Goal: Task Accomplishment & Management: Use online tool/utility

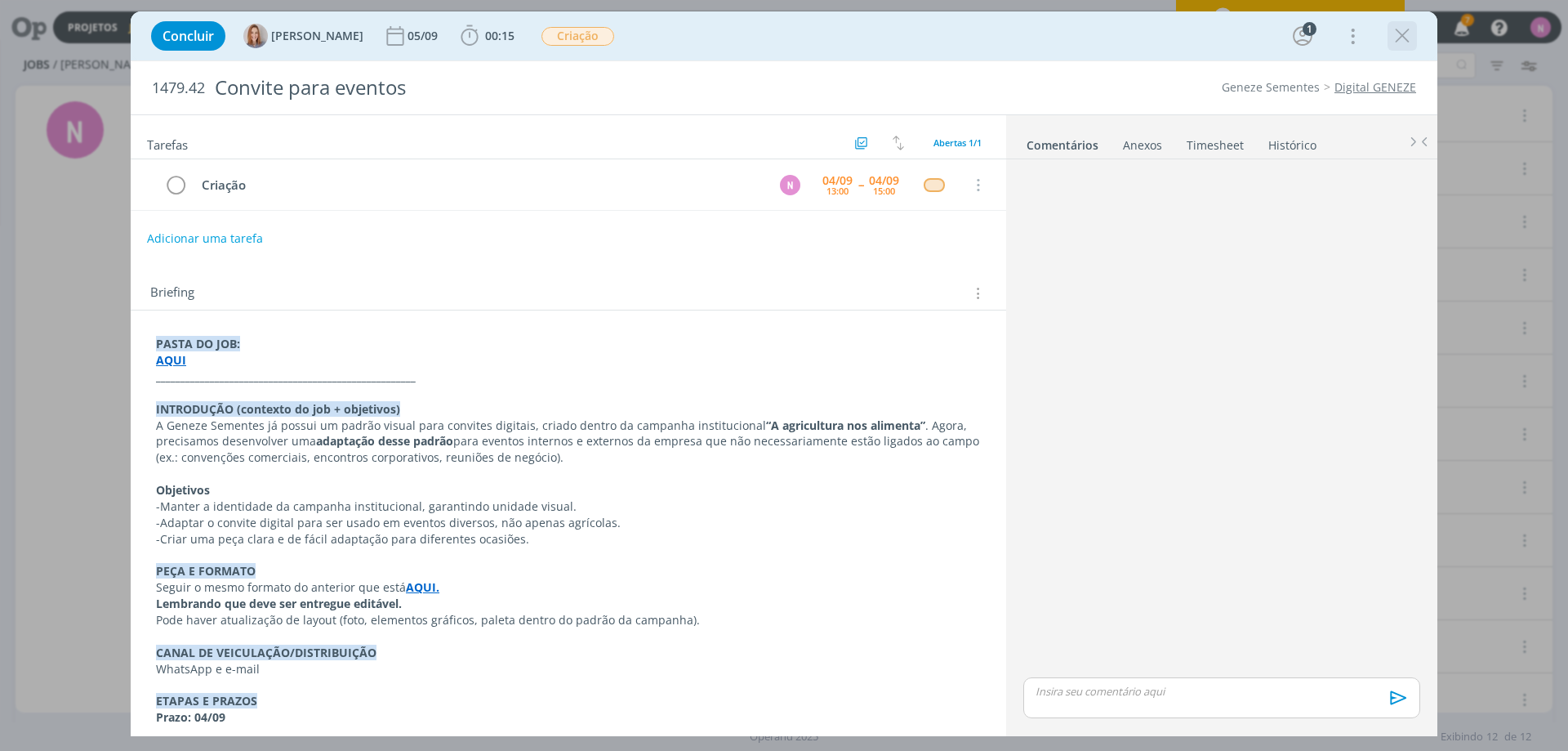
click at [1401, 38] on icon "dialog" at bounding box center [1402, 36] width 25 height 25
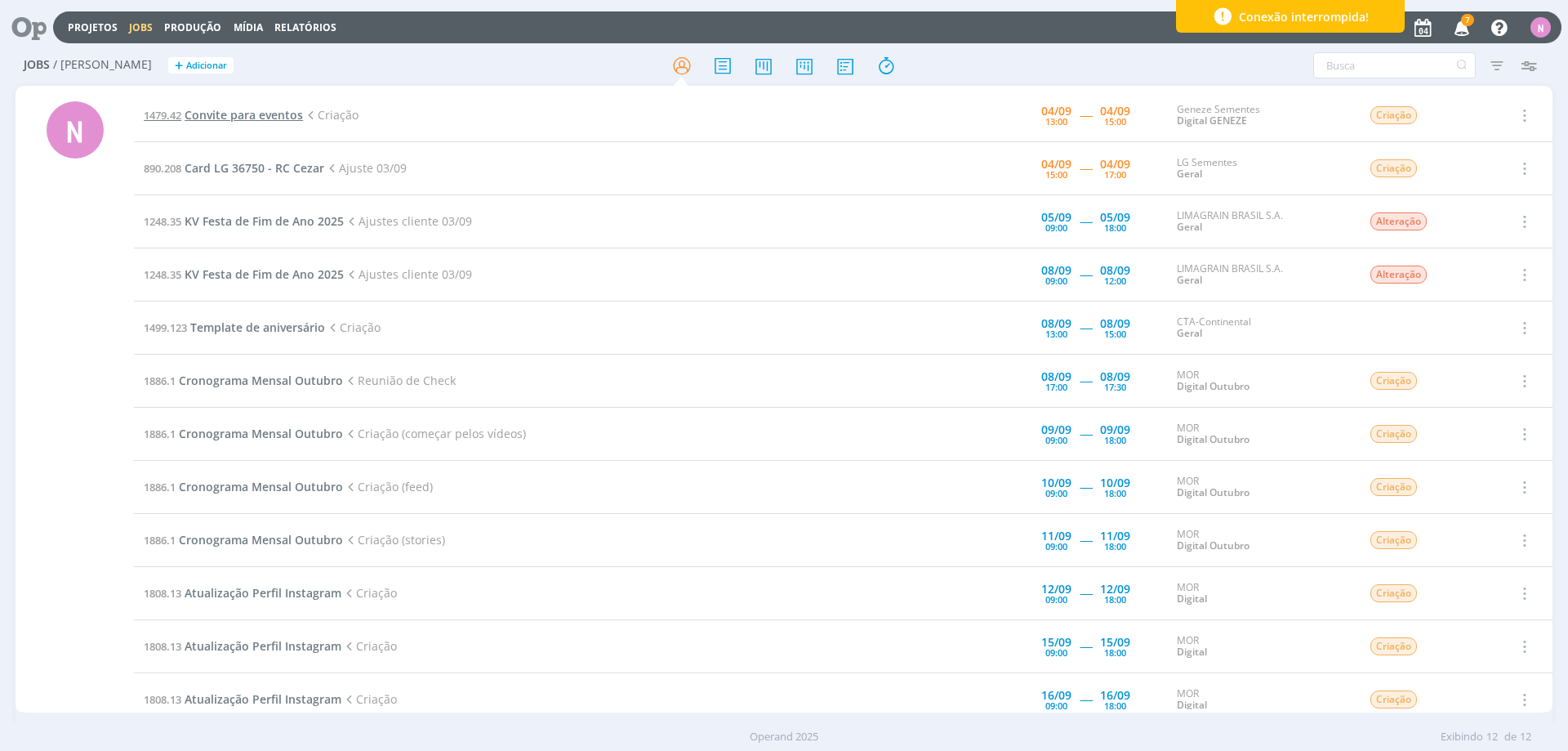
click at [213, 121] on span "Convite para eventos" at bounding box center [244, 114] width 118 height 16
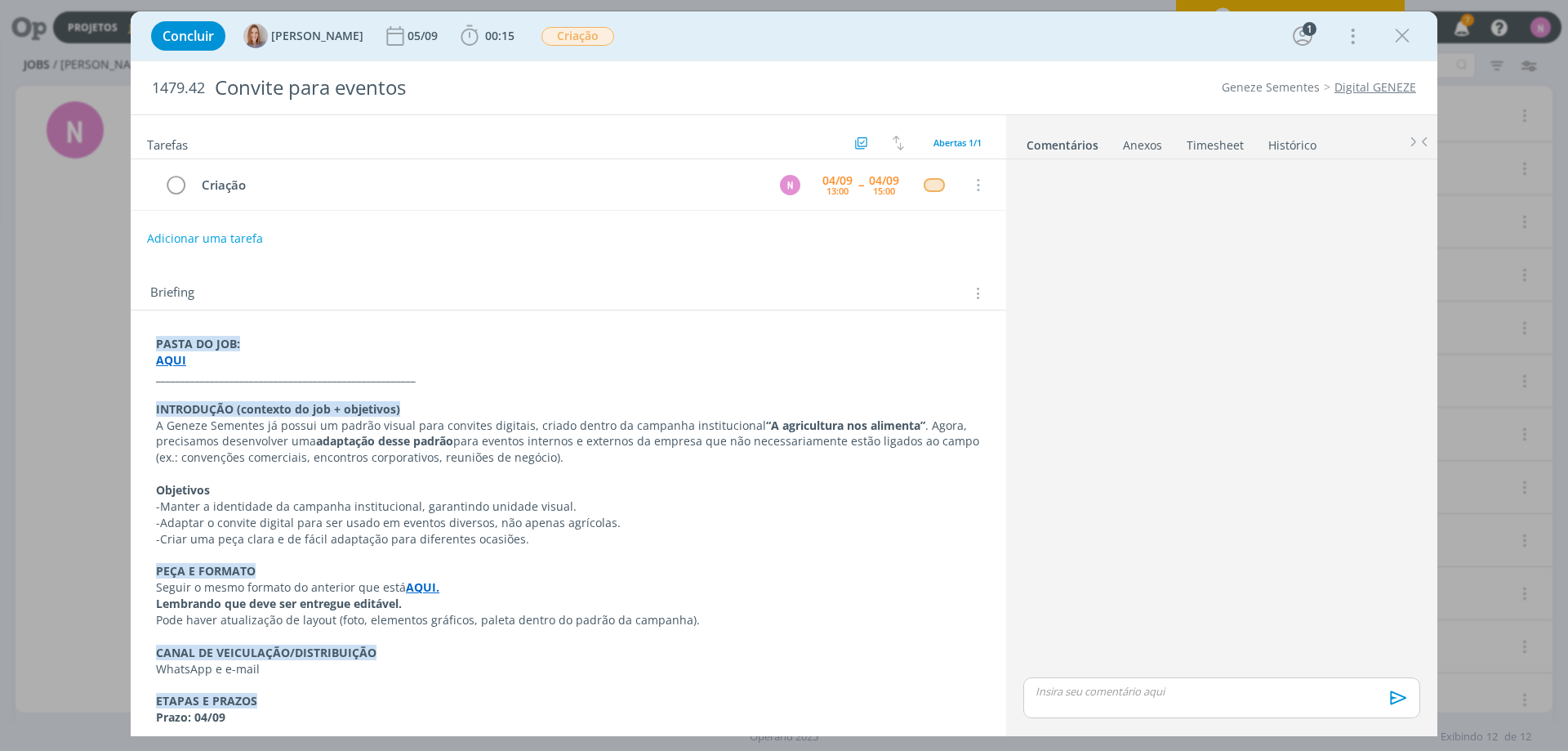
click at [421, 584] on strong "AQUI." at bounding box center [422, 587] width 34 height 16
click at [431, 620] on link "[URL][DOMAIN_NAME]" at bounding box center [370, 619] width 123 height 21
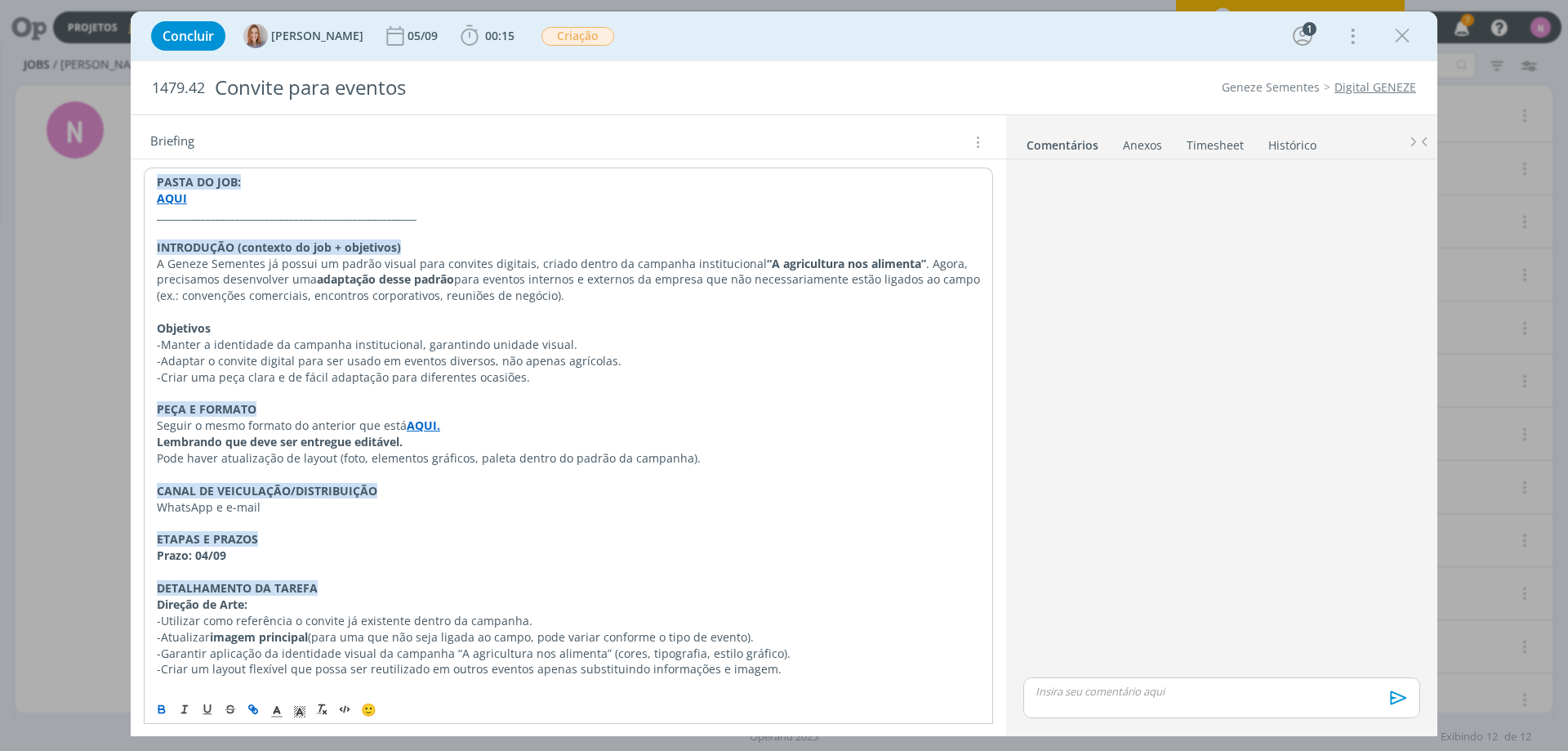
scroll to position [164, 0]
click at [493, 39] on span "00:15" at bounding box center [500, 35] width 30 height 16
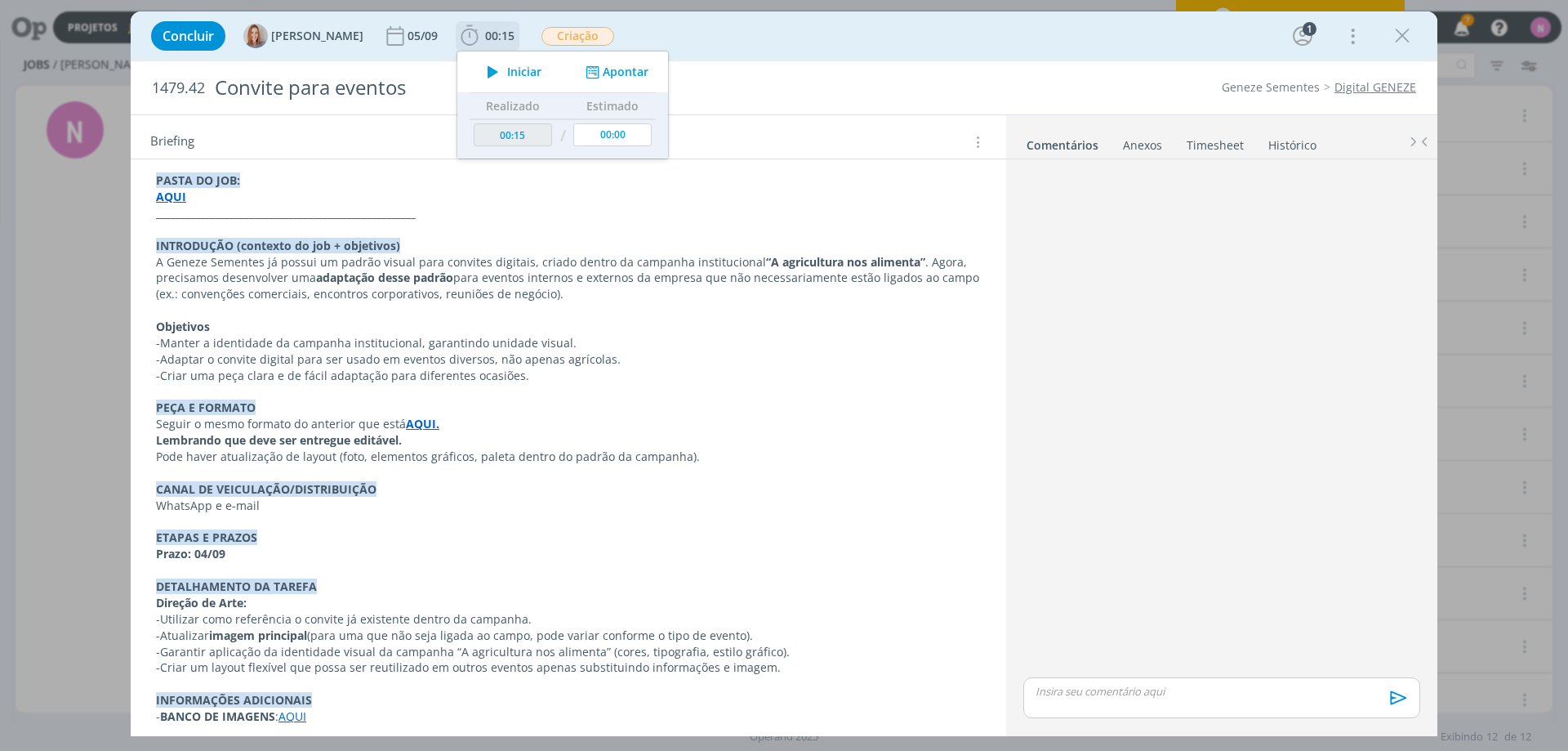
click at [516, 67] on span "Iniciar" at bounding box center [524, 72] width 34 height 12
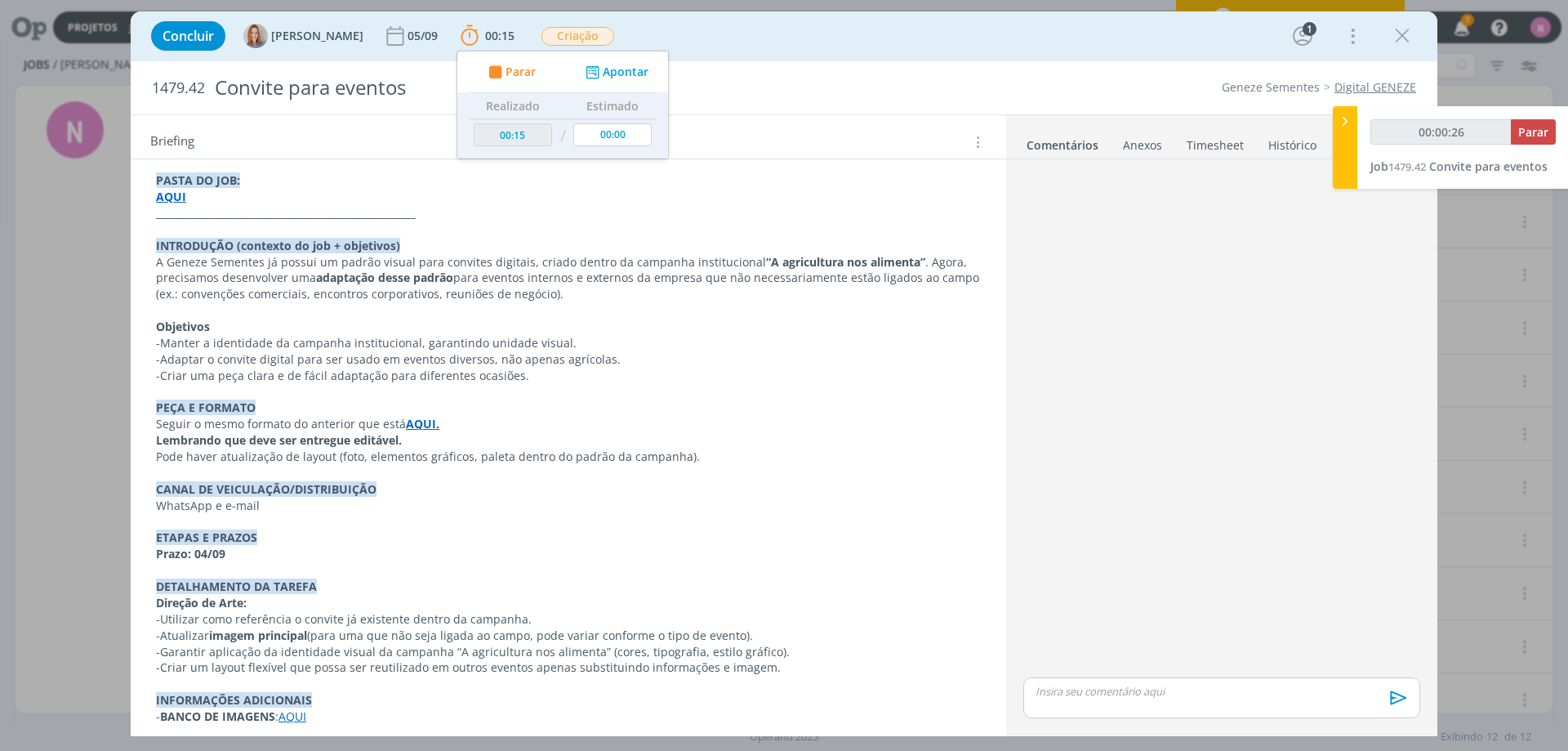
drag, startPoint x: 206, startPoint y: 284, endPoint x: 191, endPoint y: 253, distance: 34.4
click at [206, 283] on p "A Geneze Sementes já possui um padrão visual para convites digitais, criado den…" at bounding box center [568, 279] width 825 height 49
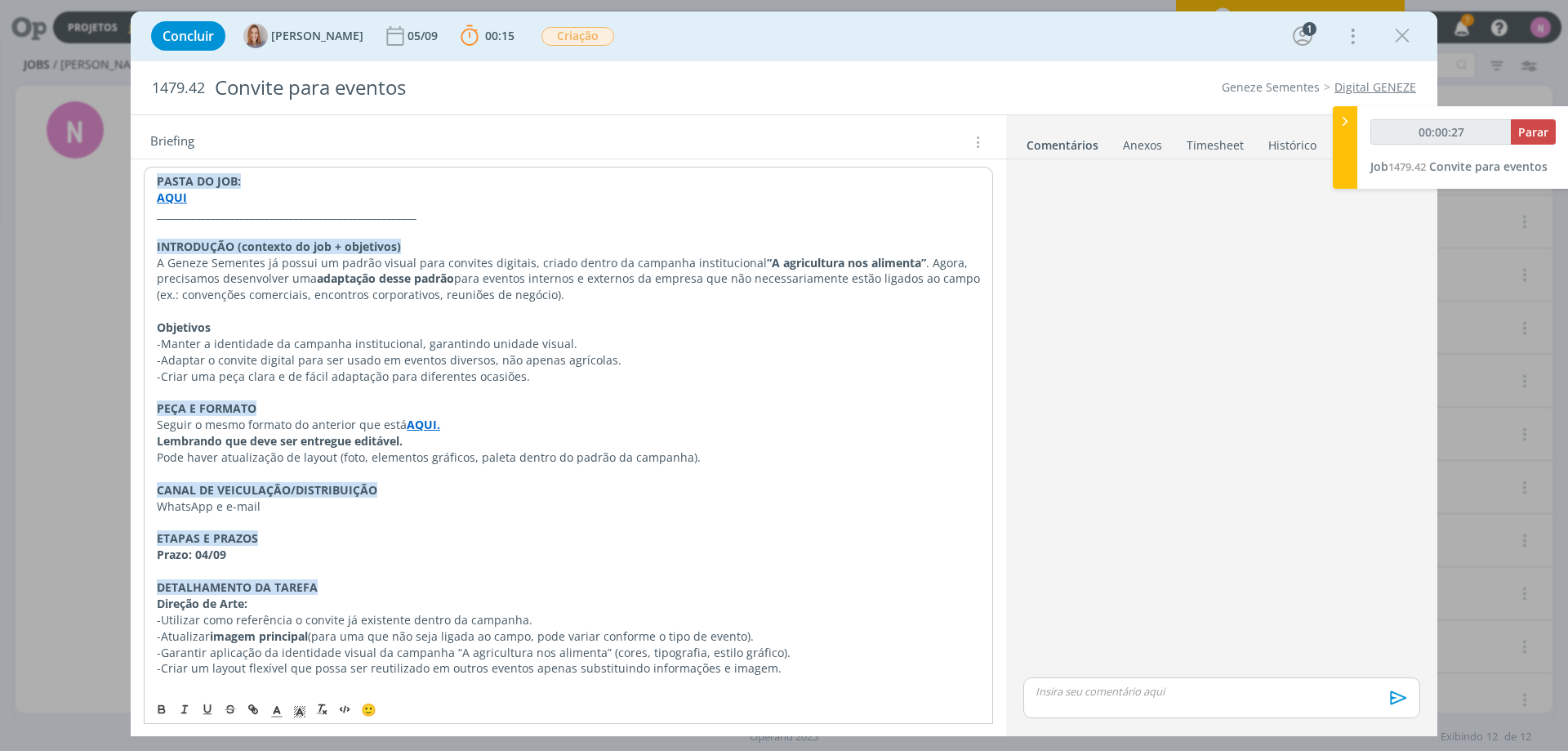
click at [177, 197] on strong "AQUI" at bounding box center [172, 197] width 30 height 16
click at [209, 222] on link "[URL][DOMAIN_NAME]" at bounding box center [263, 228] width 123 height 21
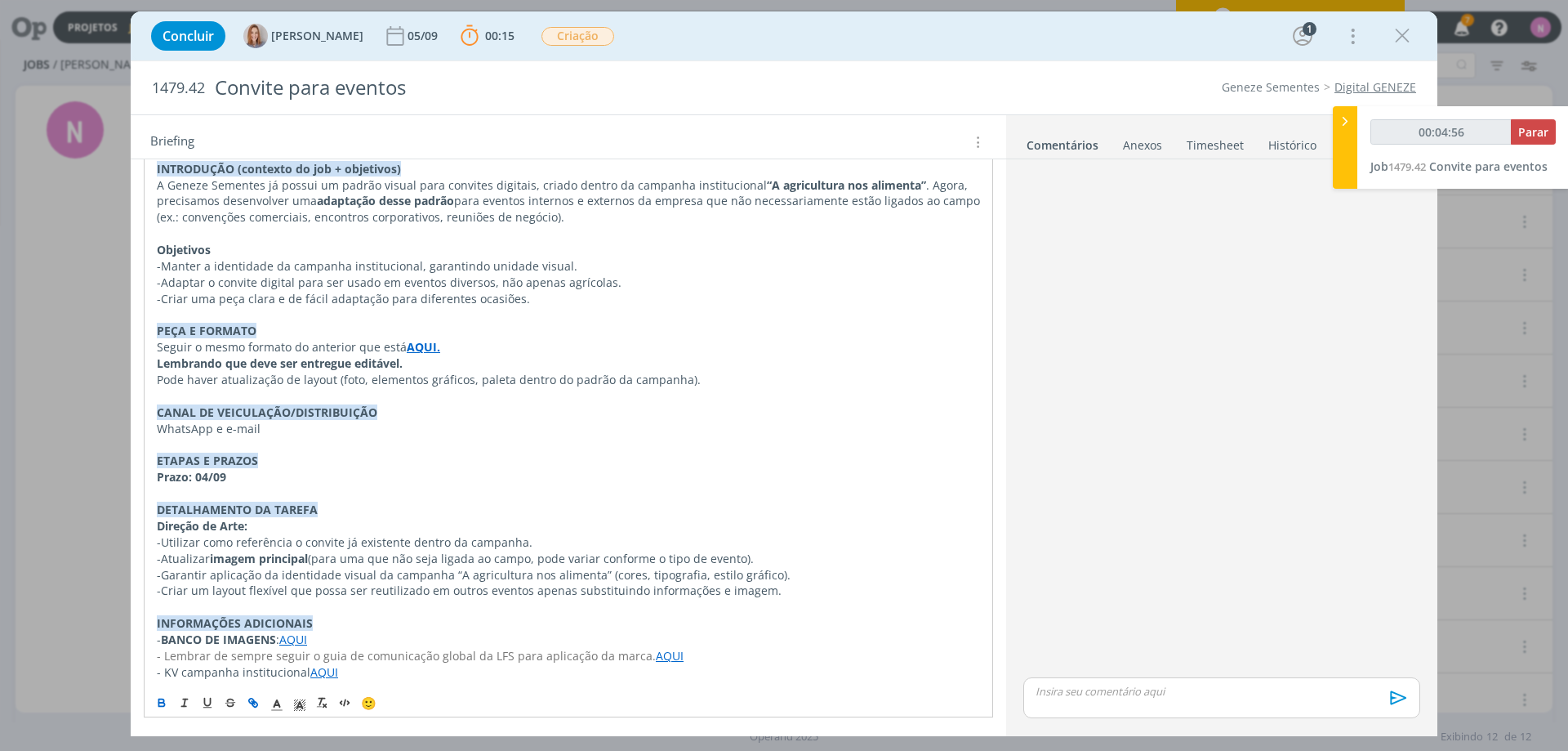
click at [655, 654] on link "AQUI" at bounding box center [669, 655] width 28 height 16
click at [641, 620] on link "[URL][DOMAIN_NAME]" at bounding box center [605, 624] width 123 height 21
click at [419, 546] on p "-Utilizar como referência o convite já existente dentro da campanha." at bounding box center [568, 542] width 823 height 16
click at [714, 749] on div "Concluir [PERSON_NAME] [DATE] 00:15 Parar Apontar Data * [DATE] Horas * 00:00 T…" at bounding box center [784, 376] width 1568 height 751
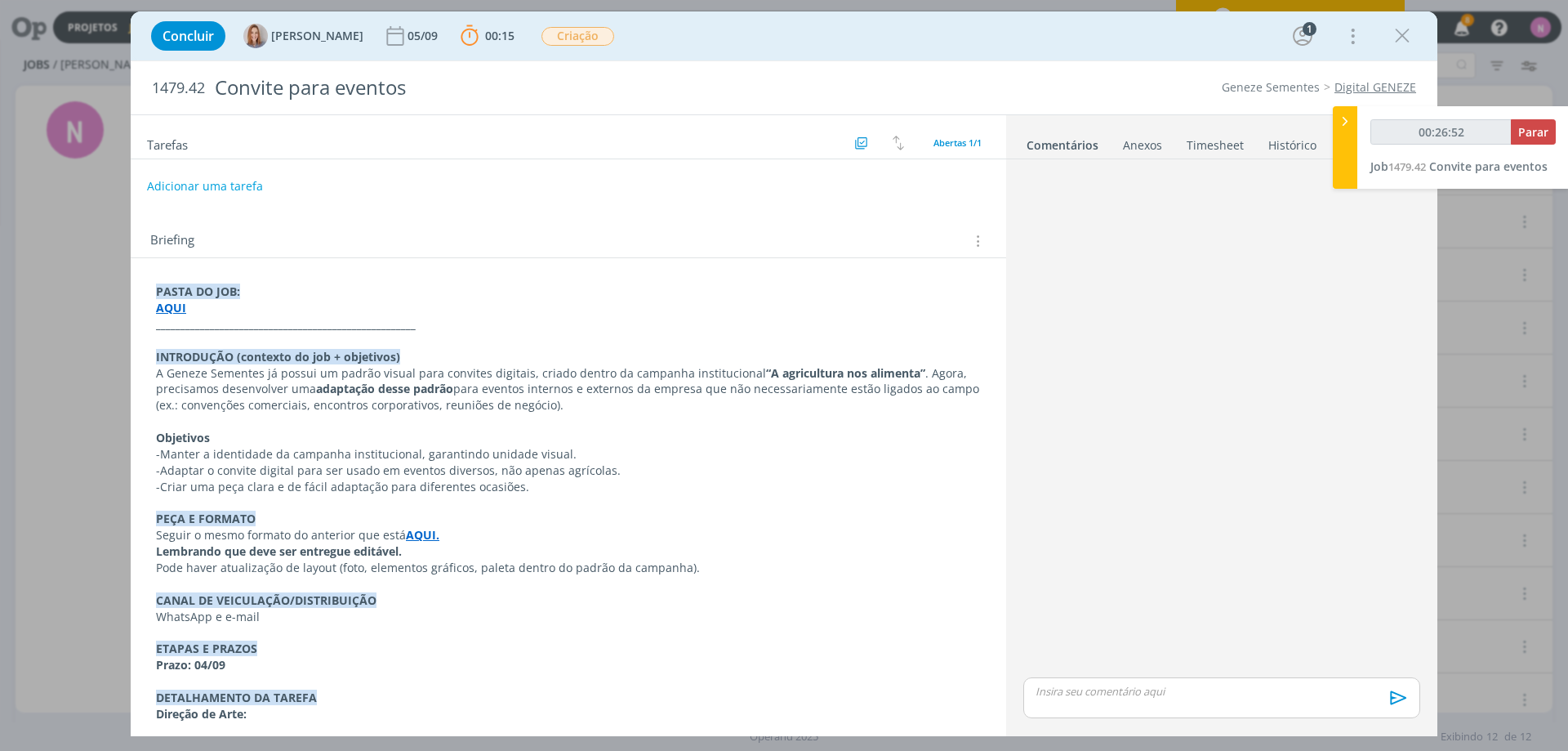
scroll to position [164, 0]
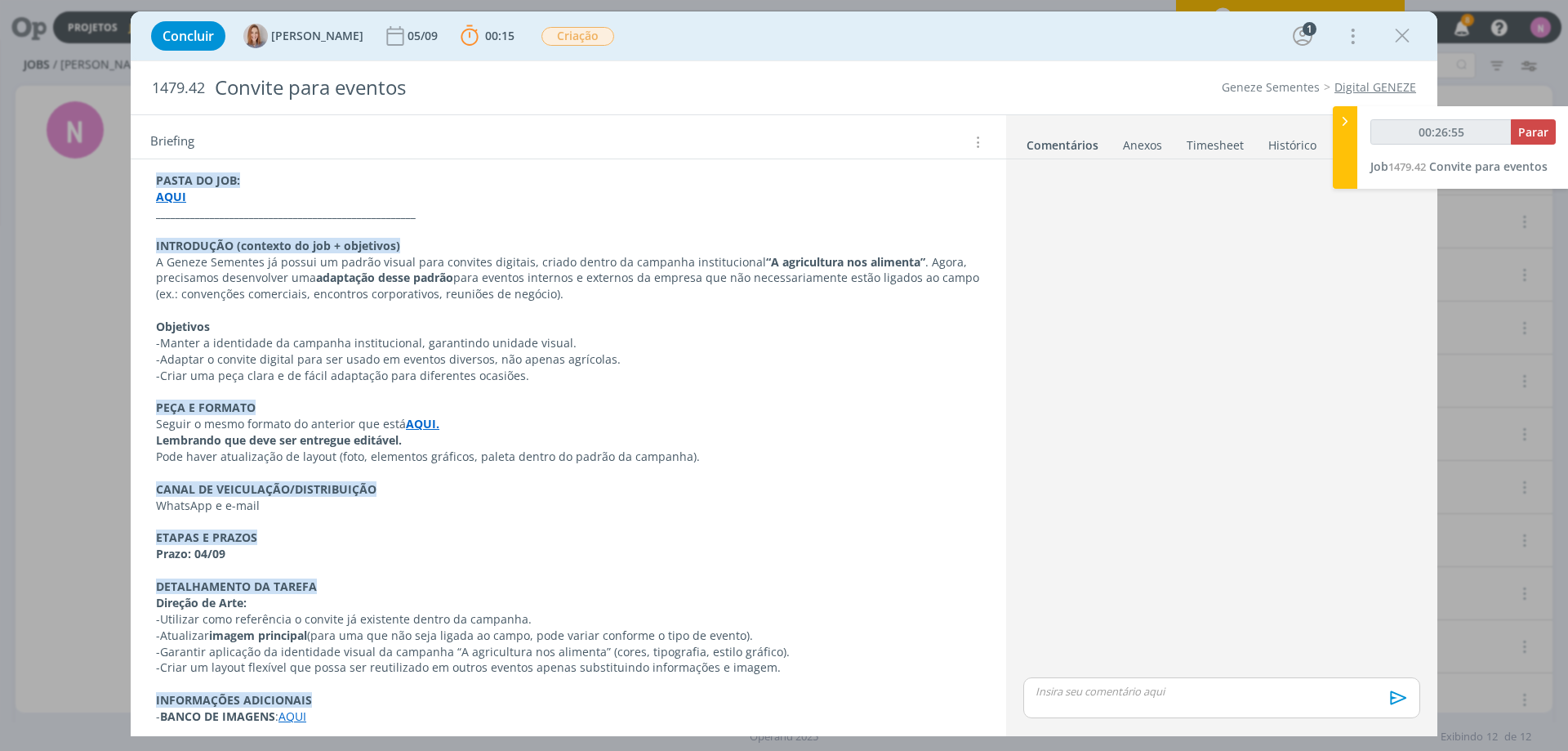
click at [405, 414] on p "PEÇA E FORMATO" at bounding box center [568, 408] width 825 height 16
click at [416, 422] on strong "AQUI." at bounding box center [423, 424] width 34 height 16
click at [432, 446] on link "[URL][DOMAIN_NAME]" at bounding box center [370, 456] width 123 height 21
click at [621, 749] on div "Concluir [PERSON_NAME] [DATE] 00:15 Parar Apontar Data * [DATE] Horas * 00:00 T…" at bounding box center [784, 376] width 1568 height 751
type input "00:55:37"
